Goal: Task Accomplishment & Management: Complete application form

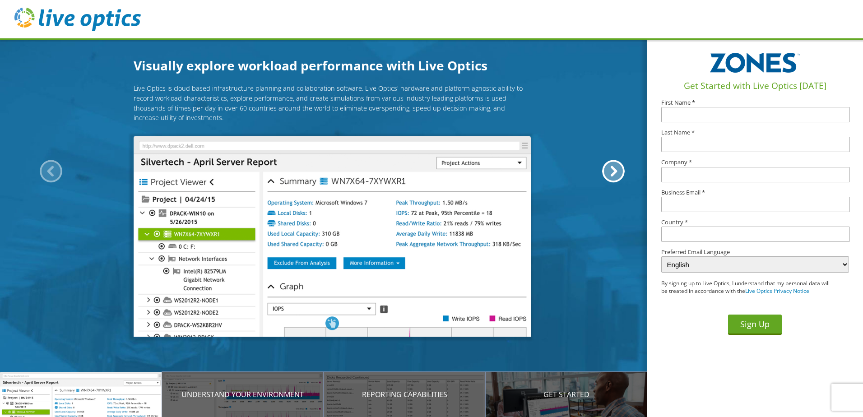
click at [696, 111] on input "text" at bounding box center [755, 114] width 189 height 15
type input "[PERSON_NAME]"
type input "Zones LLC"
type input "[PERSON_NAME][EMAIL_ADDRESS][PERSON_NAME][DOMAIN_NAME]"
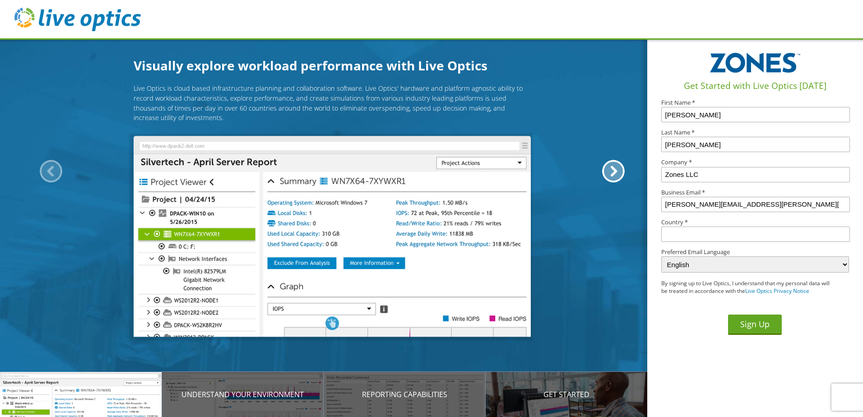
type input "[GEOGRAPHIC_DATA]"
click at [758, 328] on button "Sign Up" at bounding box center [755, 325] width 54 height 20
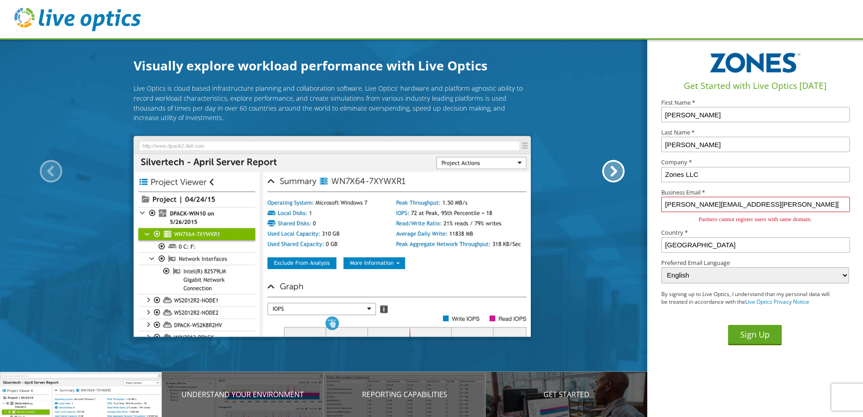
click at [772, 203] on input "[PERSON_NAME][EMAIL_ADDRESS][PERSON_NAME][DOMAIN_NAME]" at bounding box center [755, 204] width 189 height 15
click at [683, 367] on section "Get Started with Live Optics [DATE] First Name * [PERSON_NAME] Last Name * [PER…" at bounding box center [755, 227] width 216 height 379
click at [711, 116] on input "Scott" at bounding box center [755, 114] width 189 height 15
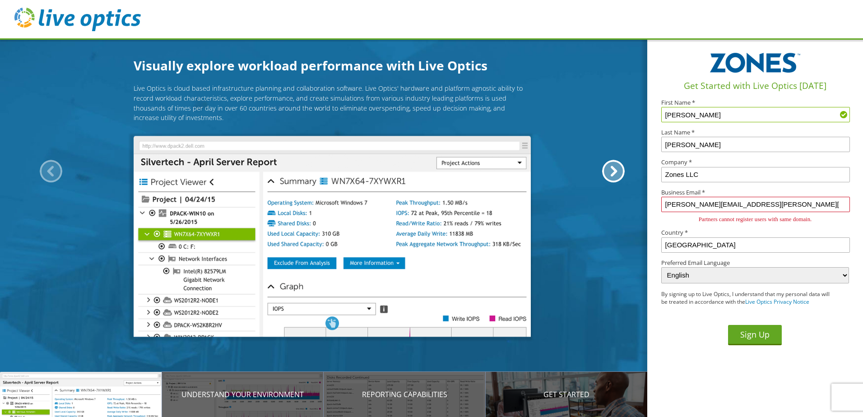
type input "[PERSON_NAME]"
type input "Atkinson"
type input "East Coast News"
click at [752, 206] on input "scott.hoots@zones.com" at bounding box center [755, 204] width 189 height 15
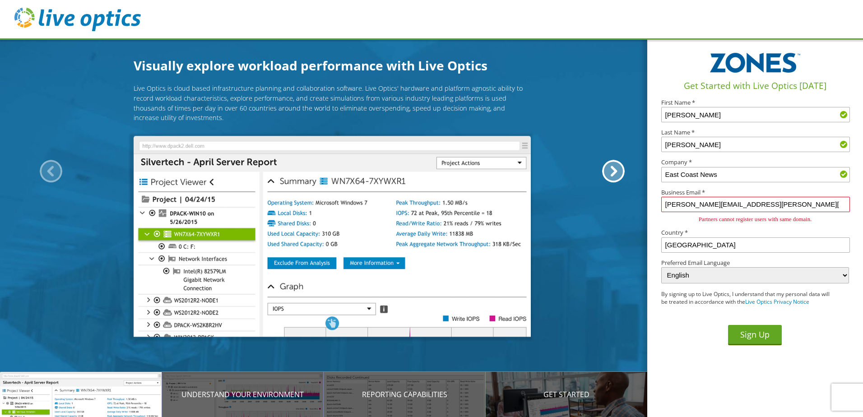
click at [752, 206] on input "scott.hoots@zones.com" at bounding box center [755, 204] width 189 height 15
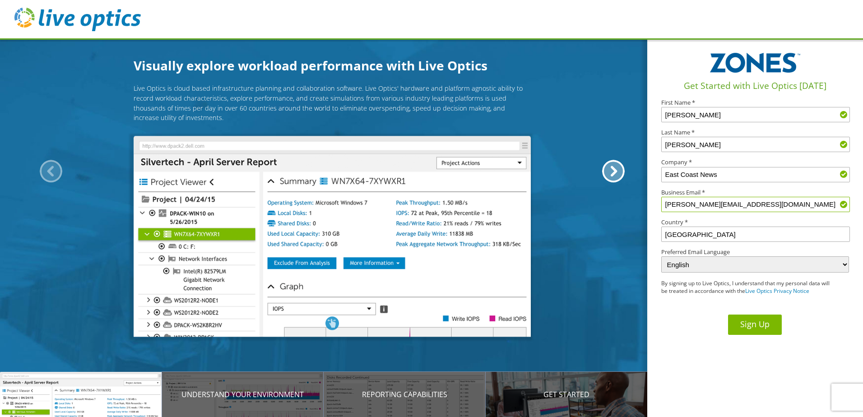
type input "dwight@ecn.com"
click at [761, 323] on button "Sign Up" at bounding box center [755, 325] width 54 height 20
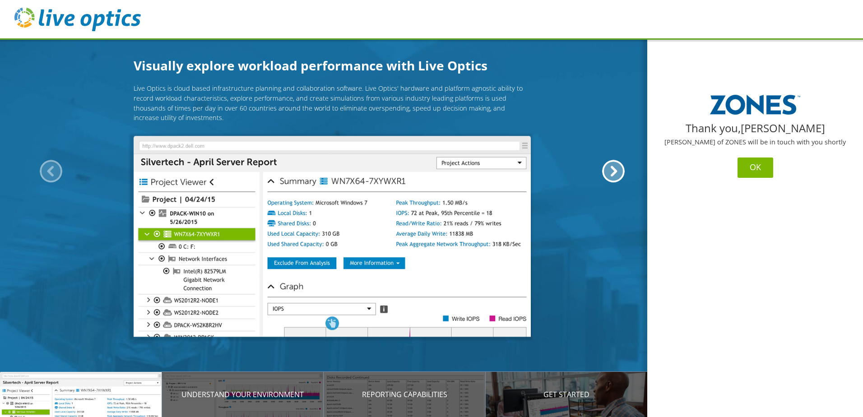
click at [757, 172] on button "OK" at bounding box center [756, 168] width 36 height 20
